Goal: Check status: Check status

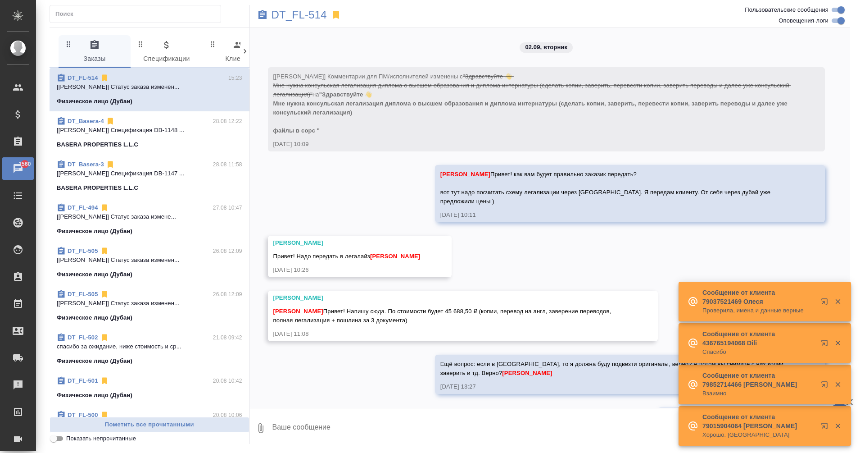
scroll to position [457, 0]
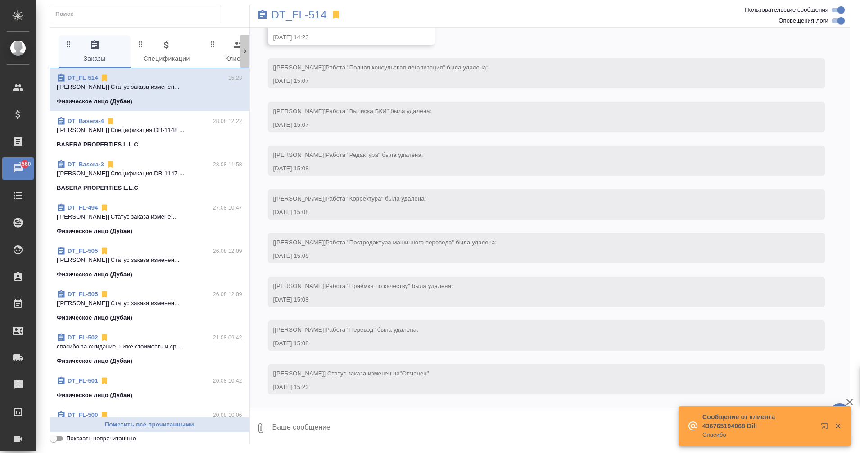
click at [243, 52] on icon at bounding box center [245, 51] width 9 height 9
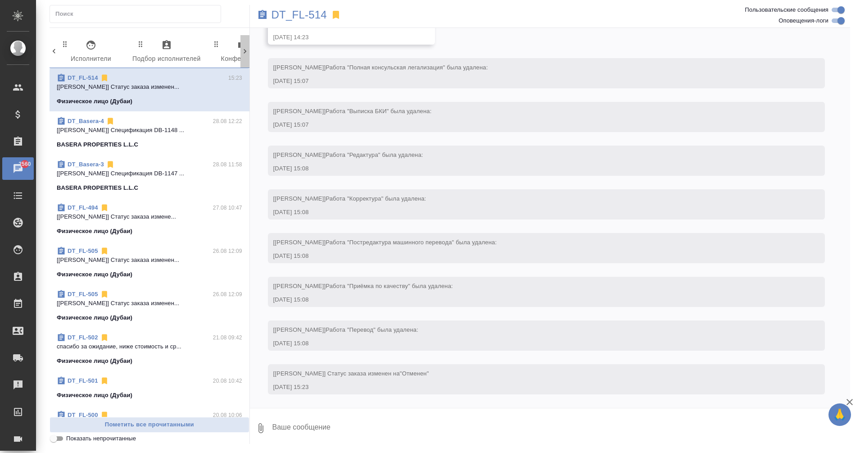
click at [243, 52] on icon at bounding box center [245, 51] width 9 height 9
click at [243, 52] on div "0 Заказы 0 Спецификации 0 Клиенты 0 Входящие 0 Тендеры 0 Исполнители 0 Подбор и…" at bounding box center [150, 51] width 200 height 33
click at [205, 53] on span "99+ Мессенджеры" at bounding box center [204, 52] width 61 height 25
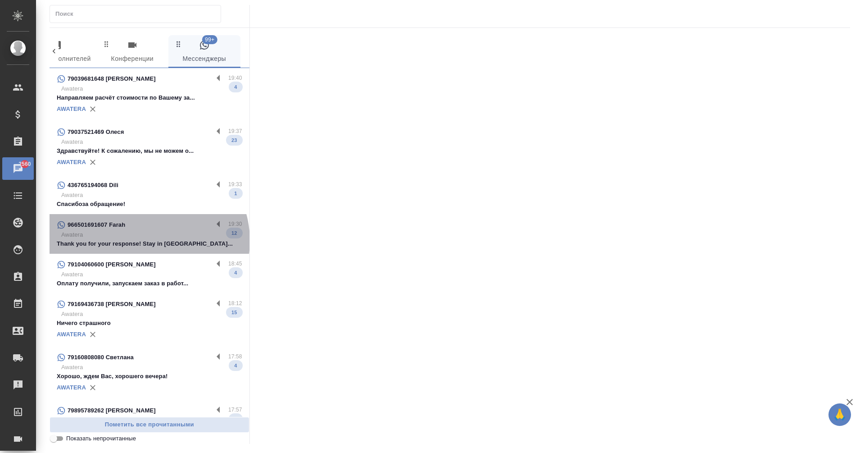
click at [148, 241] on p "Thank you for your response! Stay in tou..." at bounding box center [150, 243] width 186 height 9
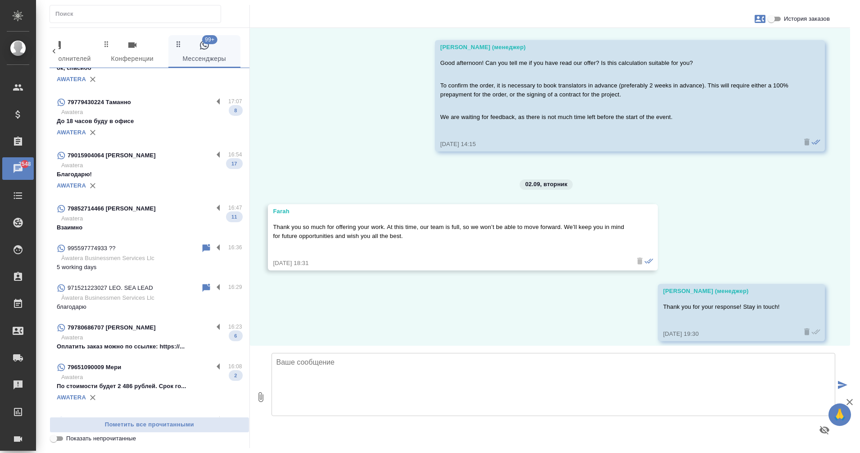
scroll to position [521, 0]
click at [153, 254] on div "995597774933 ??" at bounding box center [129, 248] width 144 height 11
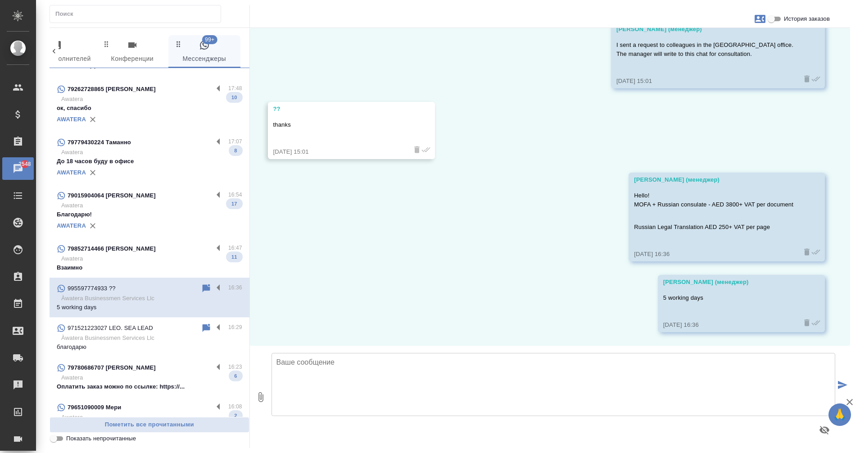
scroll to position [0, 0]
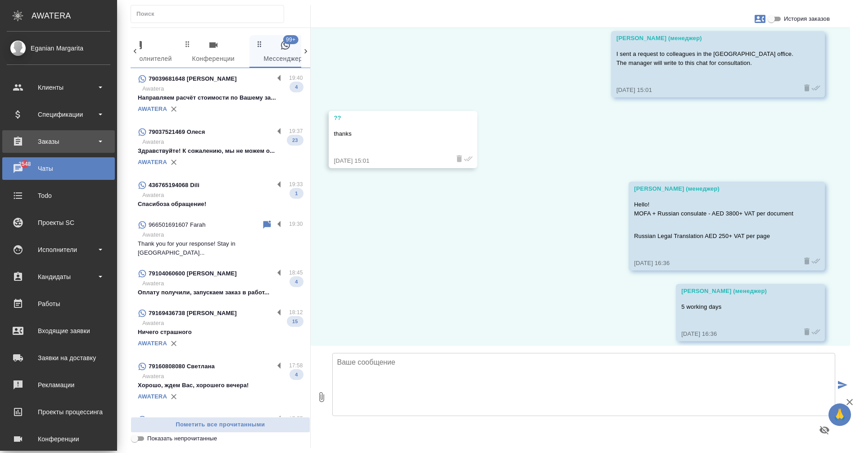
click at [40, 136] on div "Заказы" at bounding box center [59, 142] width 104 height 14
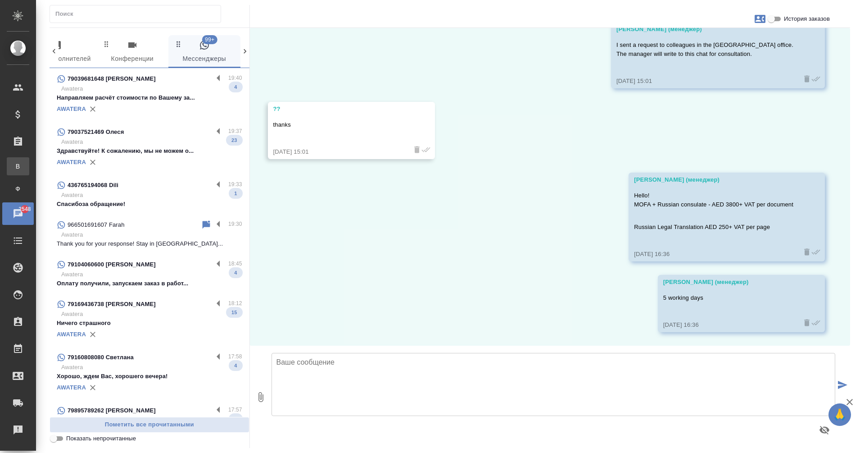
click at [62, 166] on div ".cls-1 fill:#fff; AWATERA Eganian Margarita Клиенты Спецификации Заказы В Все з…" at bounding box center [430, 226] width 860 height 453
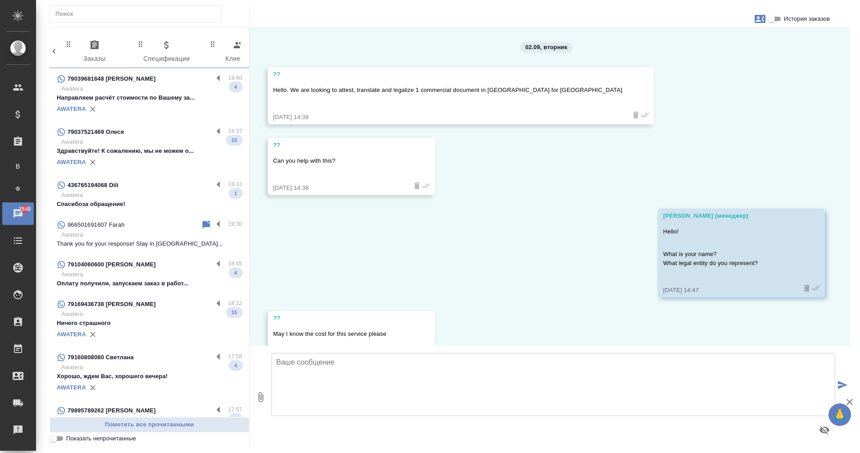
scroll to position [713, 0]
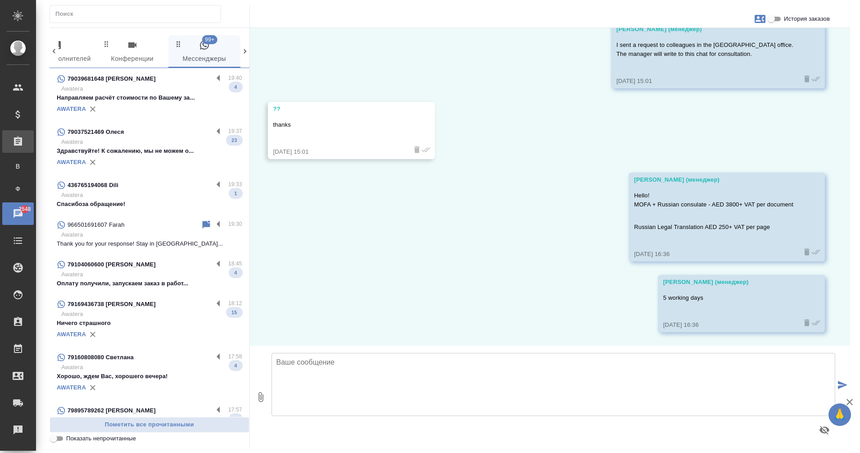
click at [18, 144] on div "Заказы" at bounding box center [6, 142] width 23 height 14
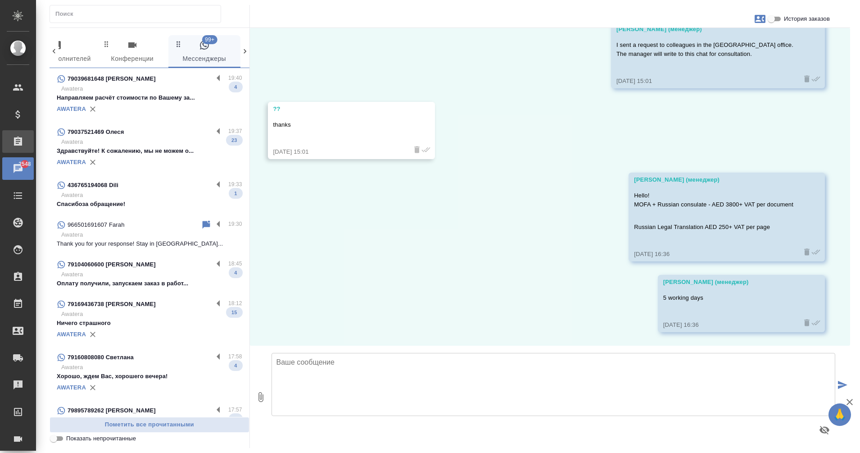
click at [20, 144] on icon at bounding box center [18, 141] width 8 height 9
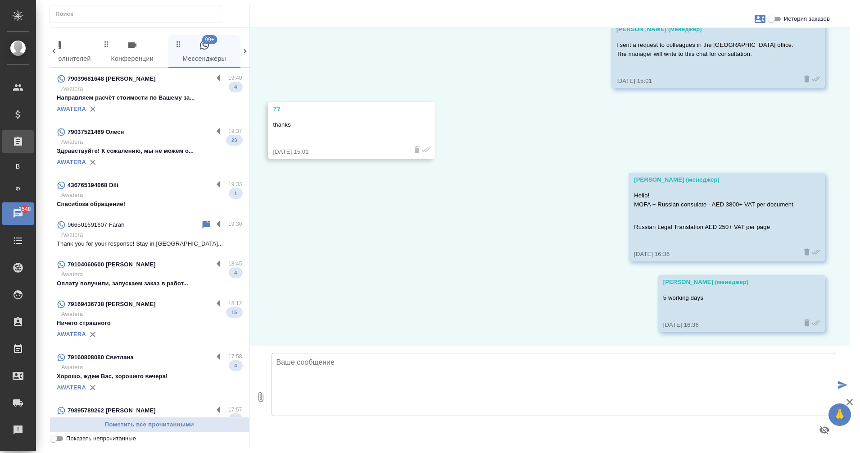
click at [20, 144] on icon at bounding box center [18, 141] width 8 height 9
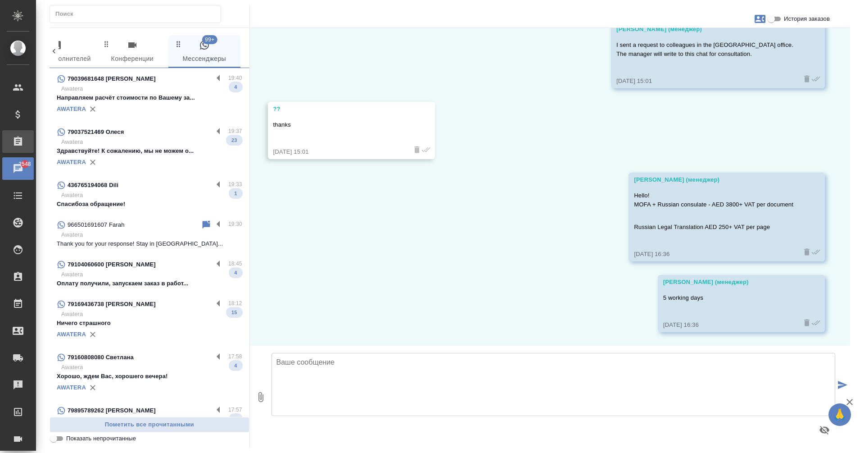
click at [22, 149] on div "Заказы" at bounding box center [18, 141] width 32 height 23
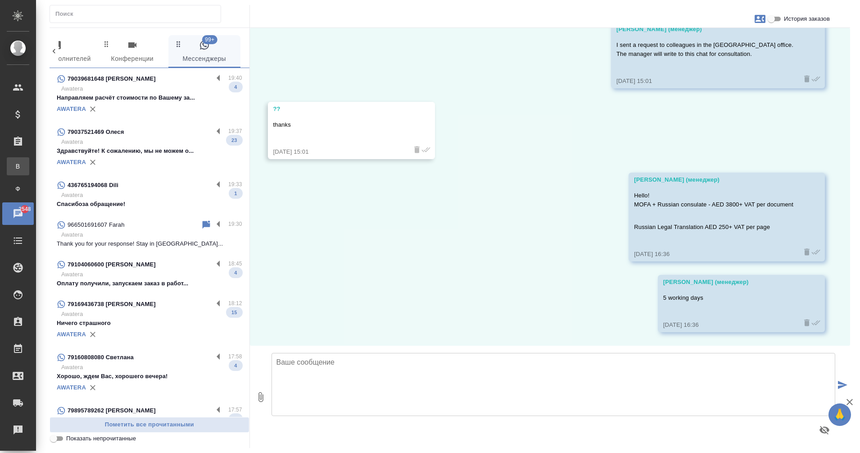
click at [14, 168] on div "Все заказы" at bounding box center [7, 166] width 14 height 9
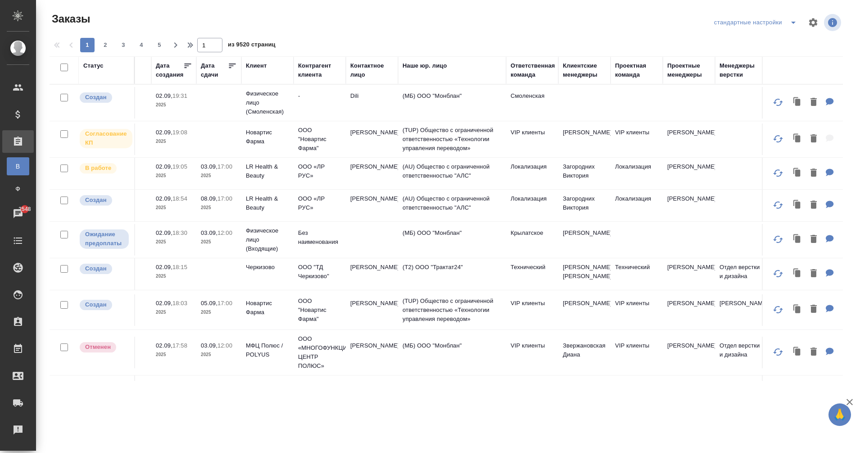
scroll to position [0, 218]
click at [586, 82] on th "Клиентские менеджеры" at bounding box center [584, 70] width 52 height 28
click at [575, 76] on div "Клиентские менеджеры" at bounding box center [583, 70] width 43 height 18
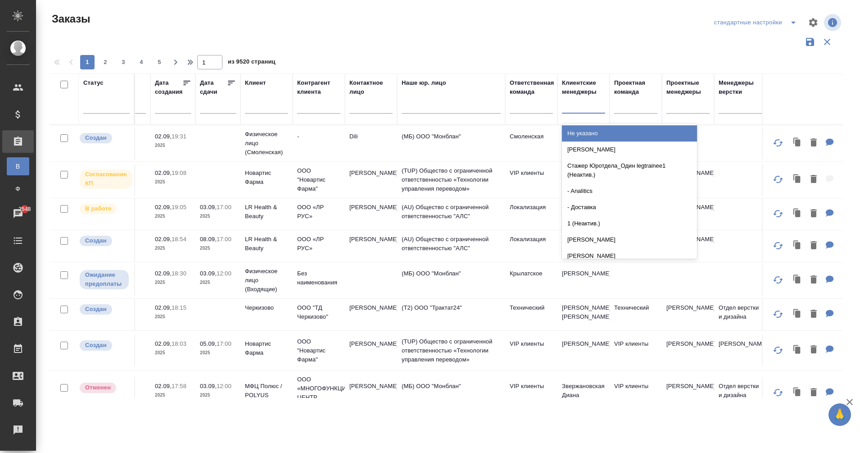
click at [576, 106] on div at bounding box center [583, 104] width 43 height 13
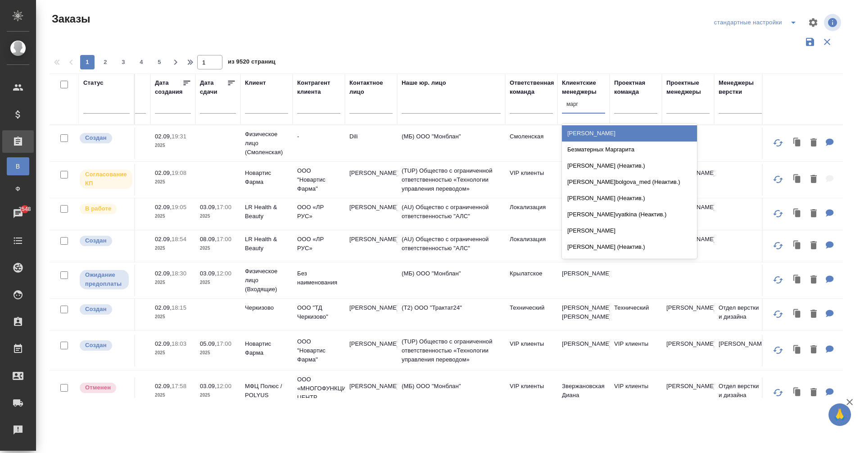
type input "марга"
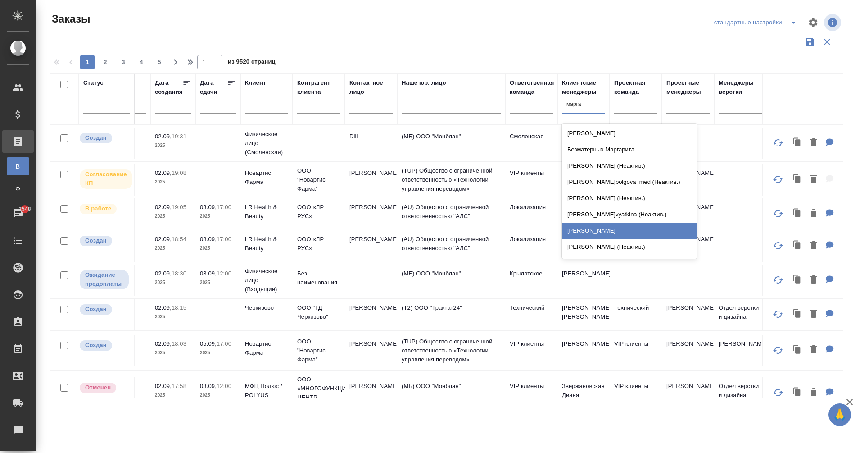
click at [611, 236] on div "Еганян Маргарита" at bounding box center [629, 231] width 135 height 16
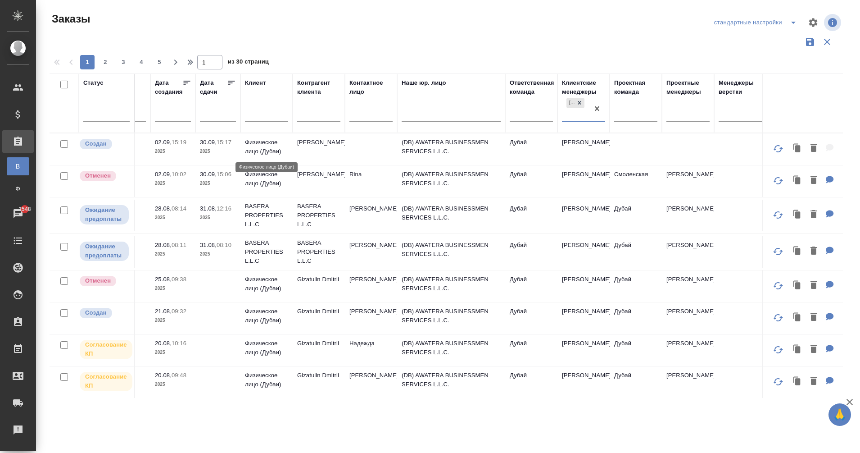
click at [266, 149] on p "Физическое лицо (Дубаи)" at bounding box center [266, 147] width 43 height 18
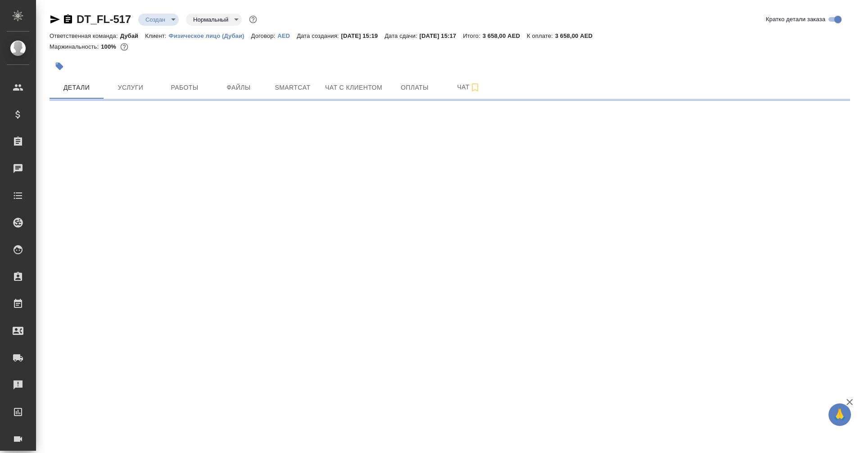
select select "RU"
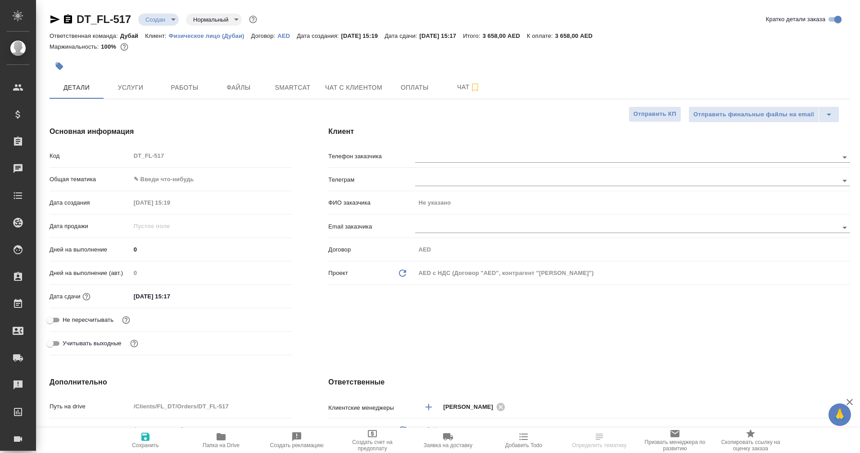
type textarea "x"
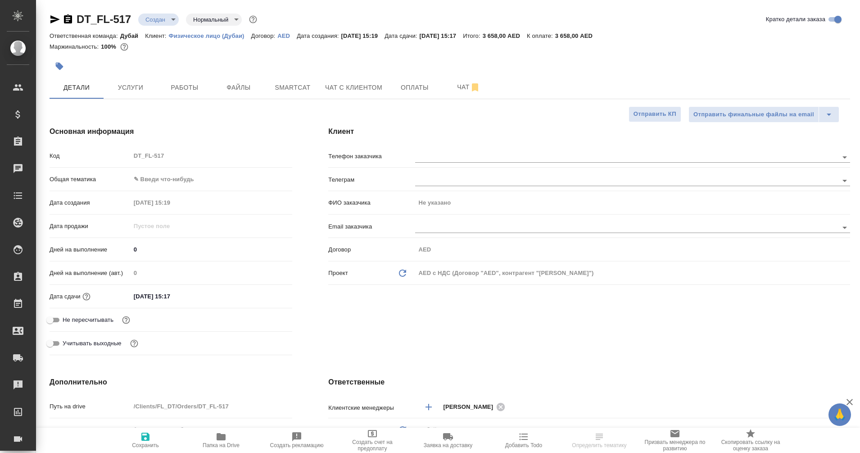
type textarea "x"
click at [399, 85] on span "Оплаты" at bounding box center [414, 87] width 43 height 11
